Goal: Task Accomplishment & Management: Manage account settings

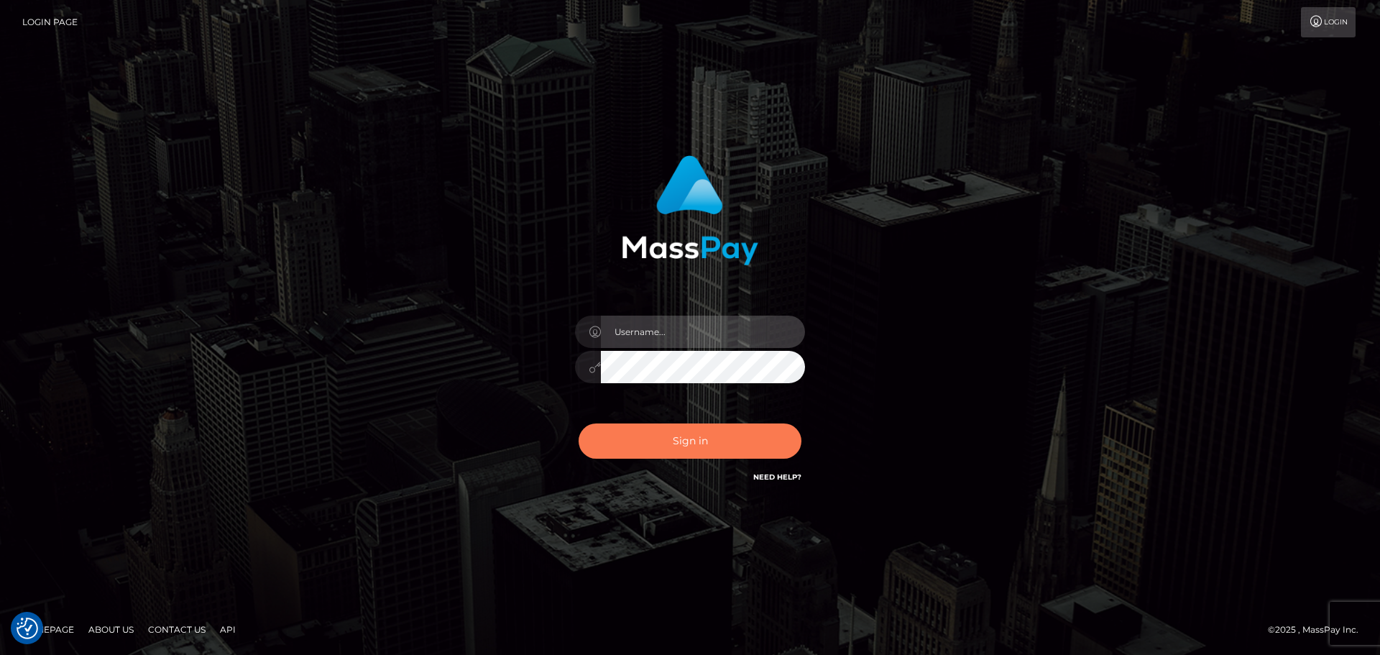
type input "[PERSON_NAME].rollacan"
click at [657, 446] on button "Sign in" at bounding box center [690, 440] width 223 height 35
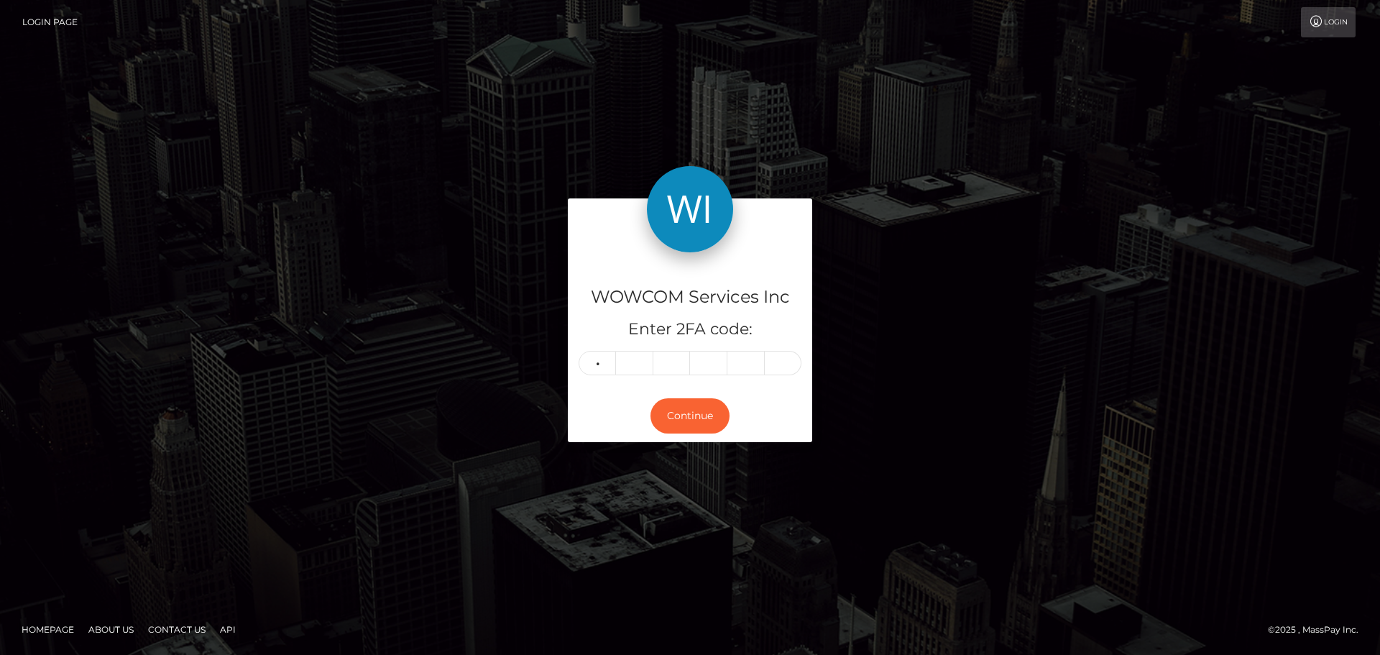
type input "3"
type input "9"
type input "7"
type input "3"
type input "6"
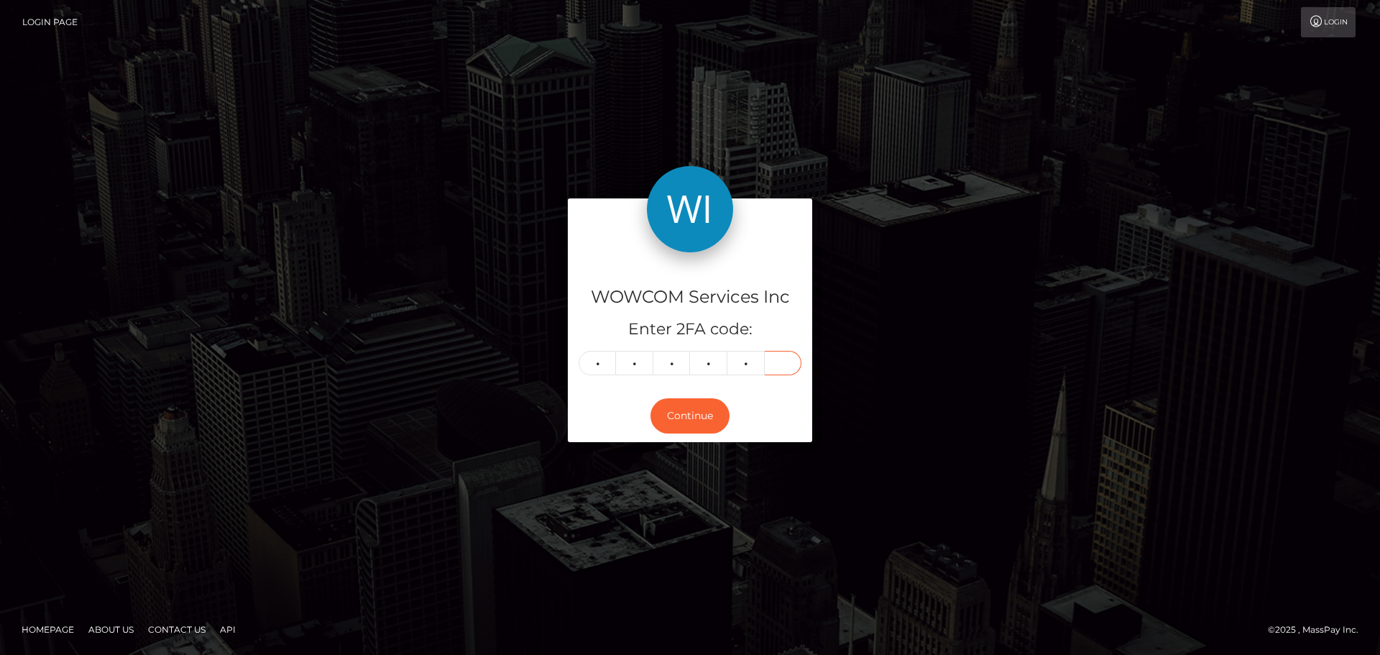
type input "2"
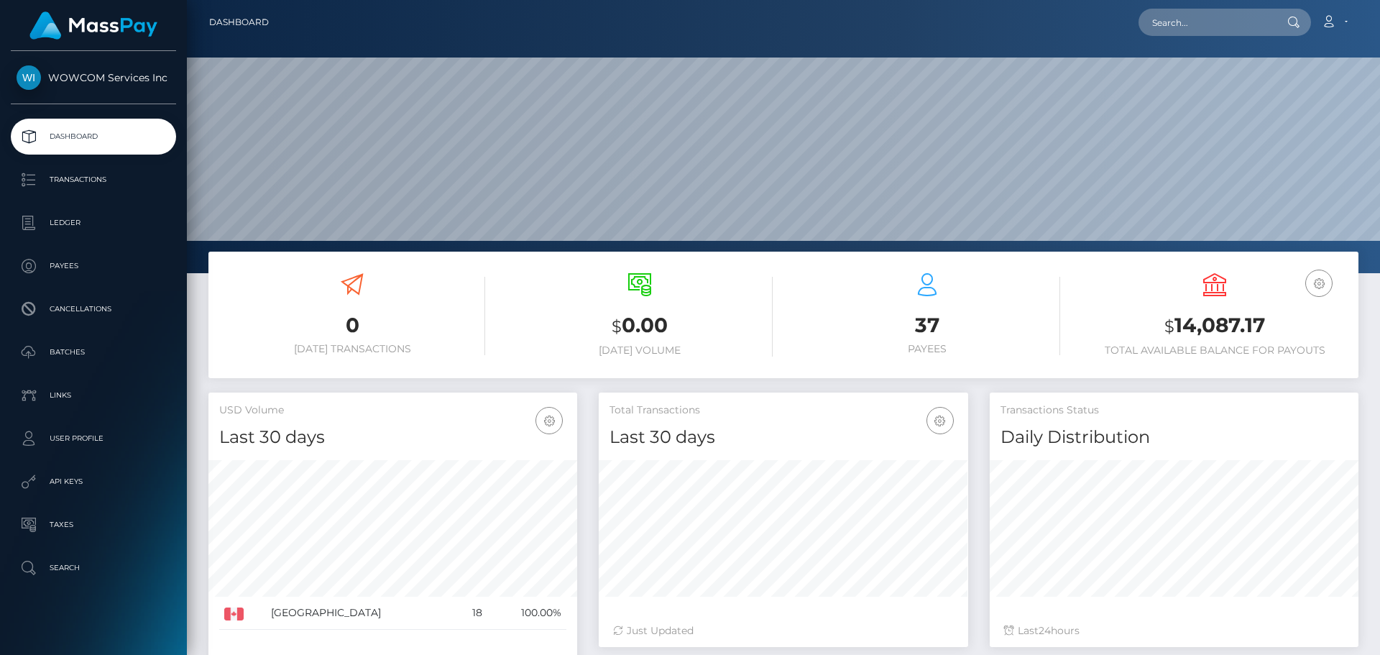
scroll to position [255, 369]
click at [1196, 322] on h3 "$ 14,087.17" at bounding box center [1215, 325] width 266 height 29
copy h3 "14,087.17"
click at [1352, 15] on link "Account" at bounding box center [1334, 22] width 42 height 30
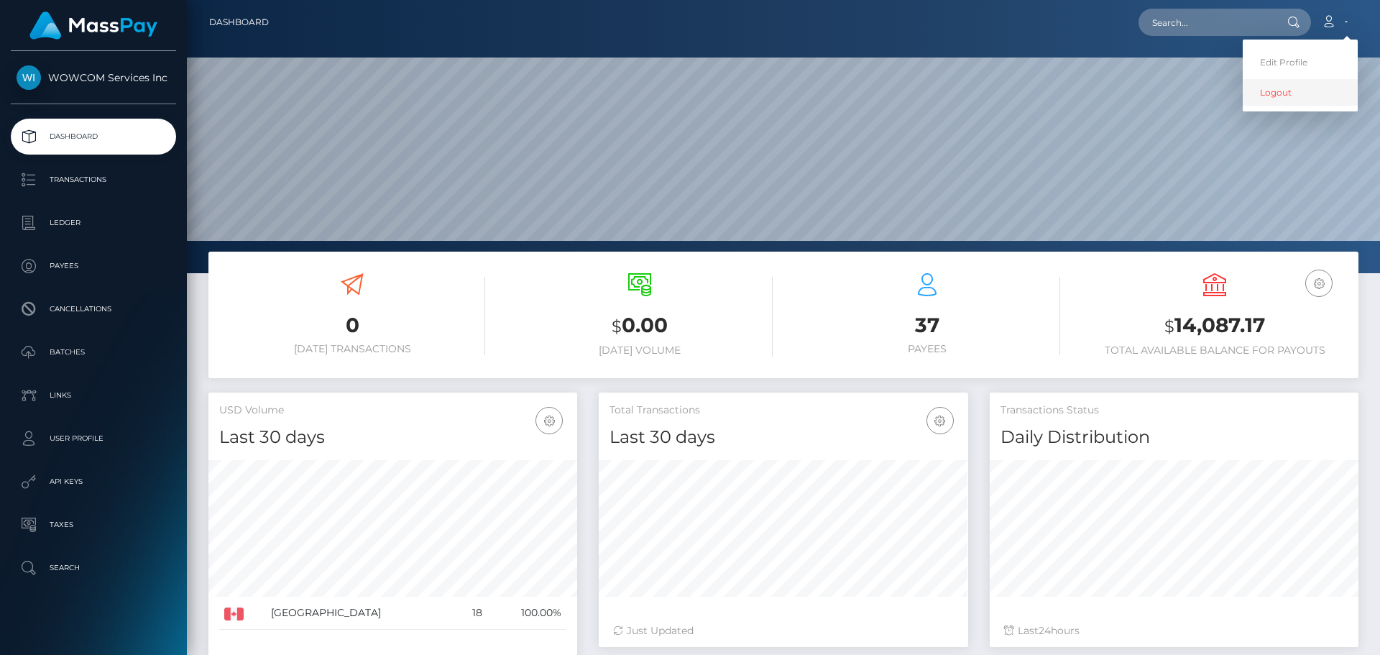
click at [1298, 92] on link "Logout" at bounding box center [1300, 92] width 115 height 27
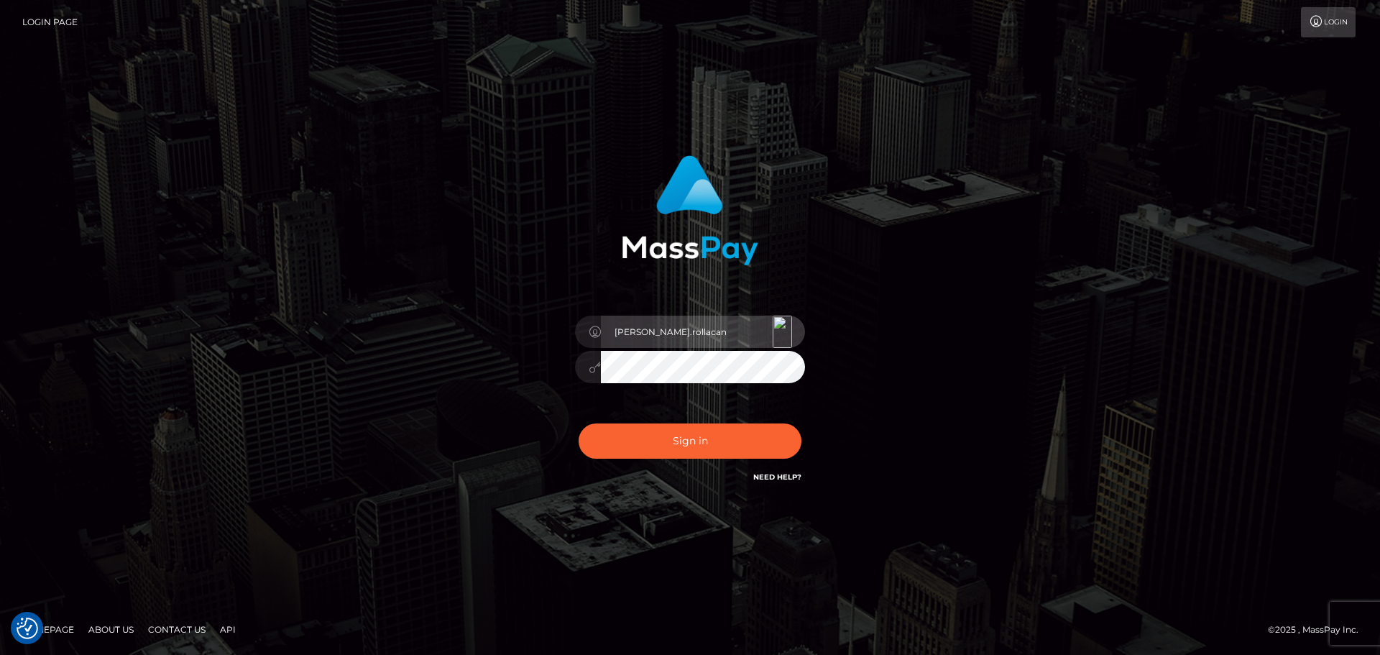
click at [750, 331] on input "Victor.rollacan" at bounding box center [703, 332] width 204 height 32
type input "Victor.wowcan2"
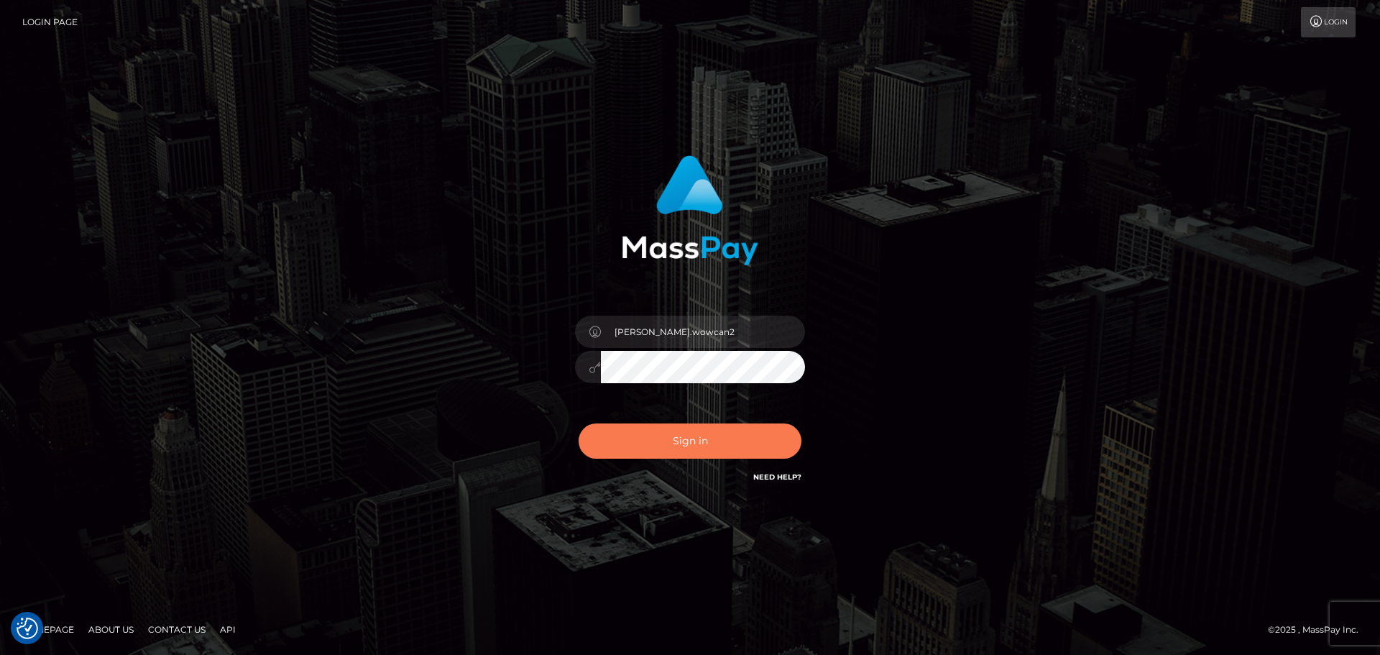
click at [726, 440] on button "Sign in" at bounding box center [690, 440] width 223 height 35
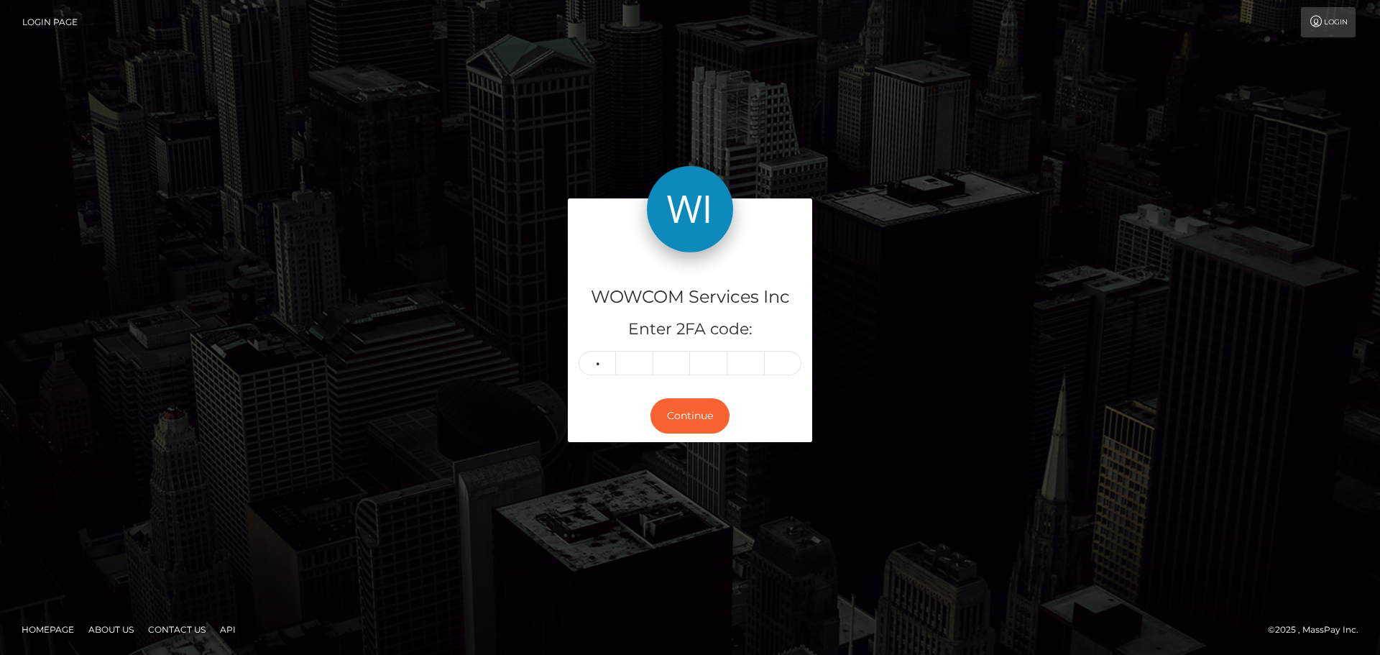
type input "0"
type input "7"
type input "3"
type input "6"
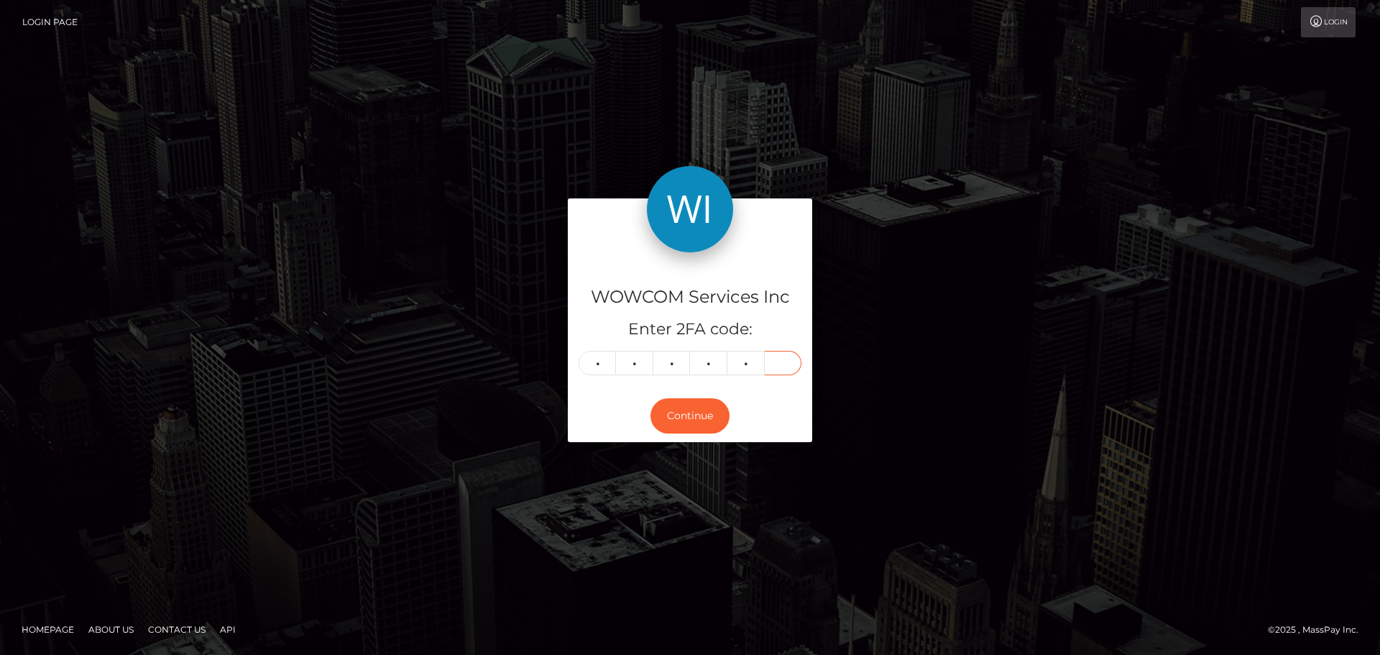
type input "8"
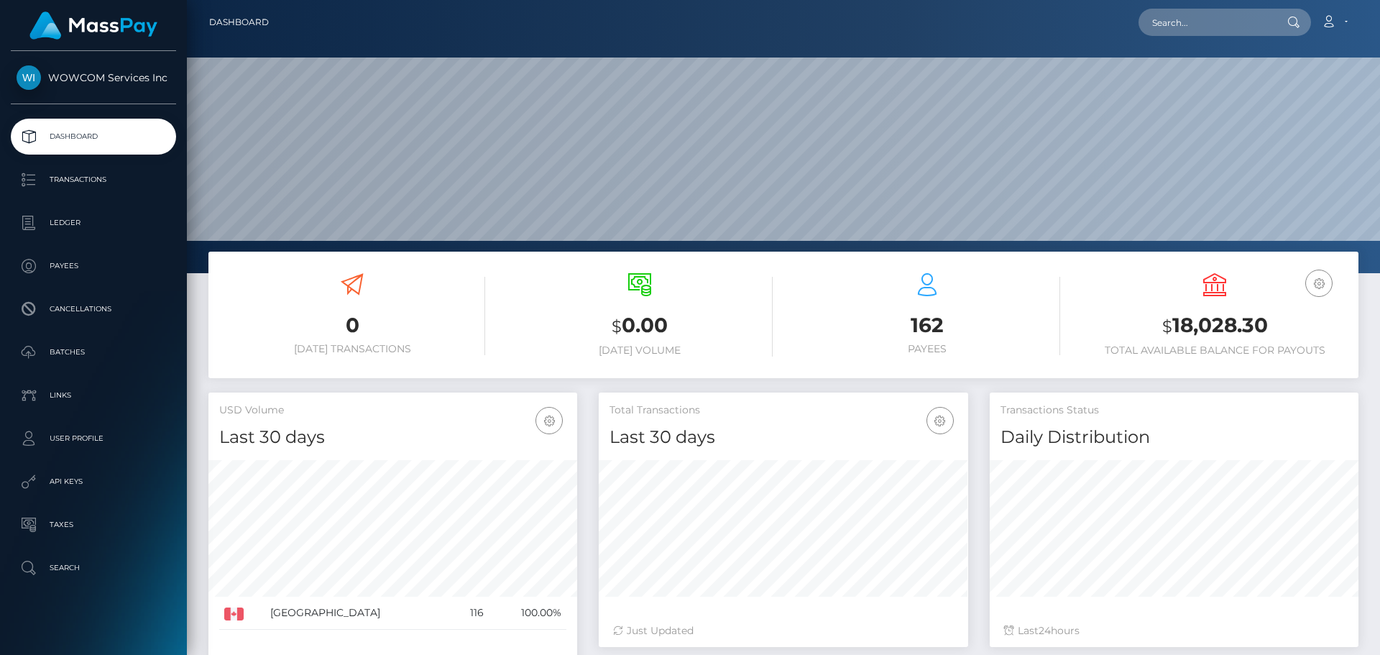
scroll to position [255, 369]
click at [1197, 326] on h3 "$ 18,028.30" at bounding box center [1215, 325] width 266 height 29
copy h3 "18,028.30"
